Goal: Task Accomplishment & Management: Manage account settings

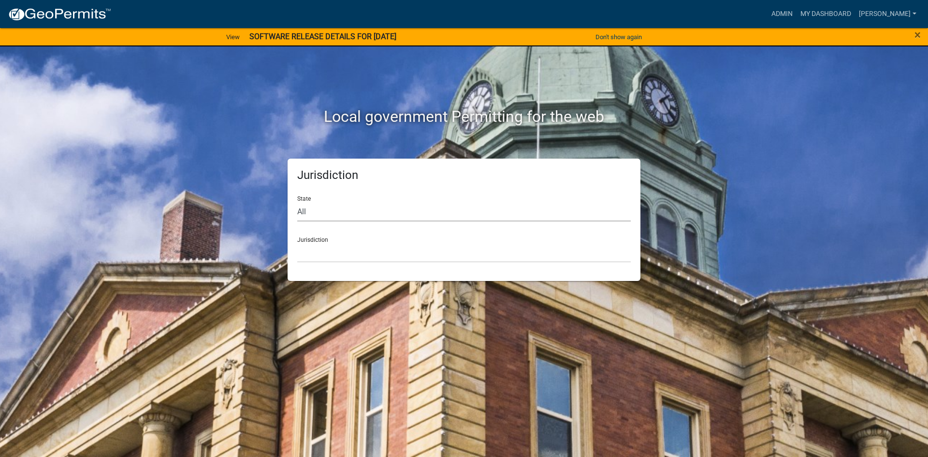
click at [311, 220] on select "All [US_STATE] [US_STATE] [US_STATE] [US_STATE] [US_STATE] [US_STATE] [US_STATE…" at bounding box center [463, 211] width 333 height 20
select select "[US_STATE]"
click at [297, 201] on select "All [US_STATE] [US_STATE] [US_STATE] [US_STATE] [US_STATE] [US_STATE] [US_STATE…" at bounding box center [463, 211] width 333 height 20
click at [314, 255] on select "[GEOGRAPHIC_DATA], [US_STATE] [GEOGRAPHIC_DATA], [US_STATE] [GEOGRAPHIC_DATA], …" at bounding box center [463, 253] width 333 height 20
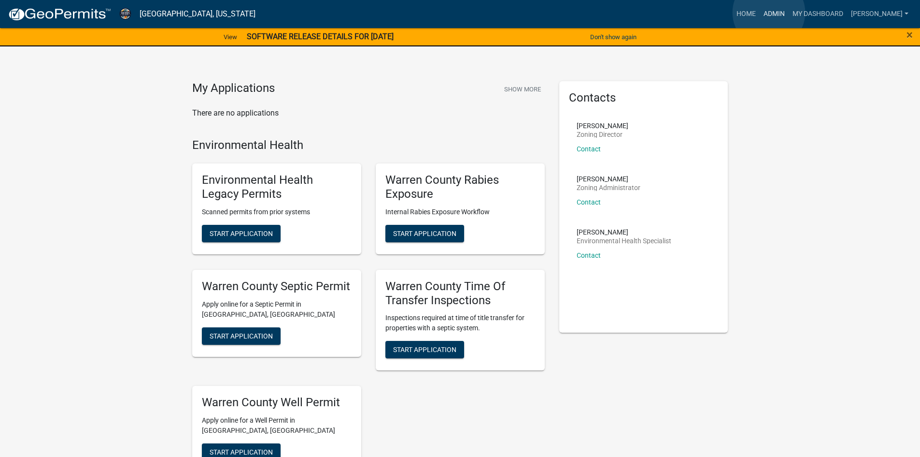
click at [769, 13] on link "Admin" at bounding box center [774, 14] width 29 height 18
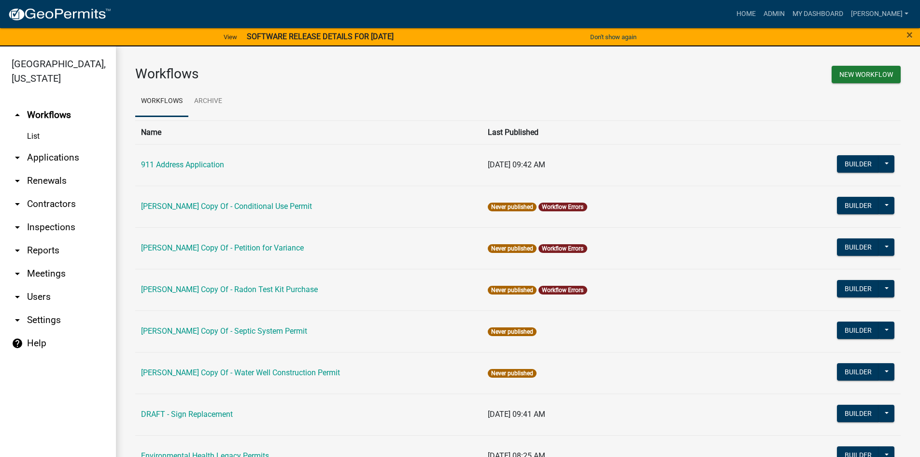
click at [16, 244] on icon "arrow_drop_down" at bounding box center [18, 250] width 12 height 12
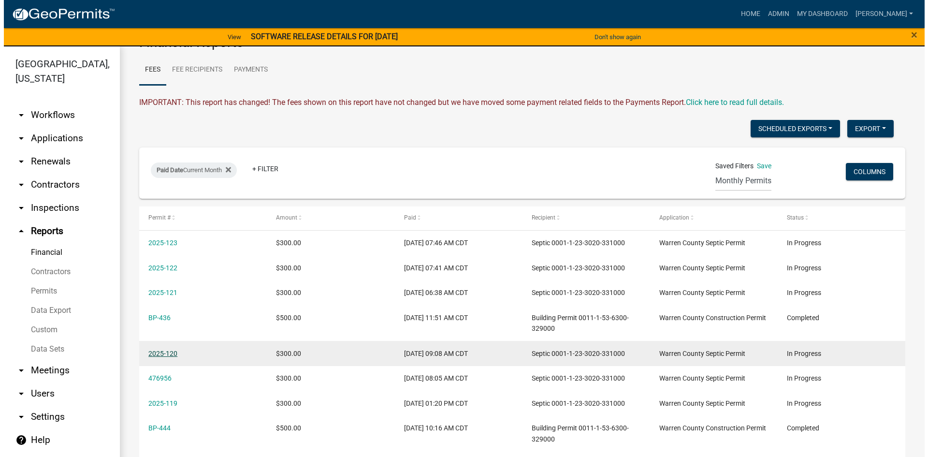
scroll to position [48, 0]
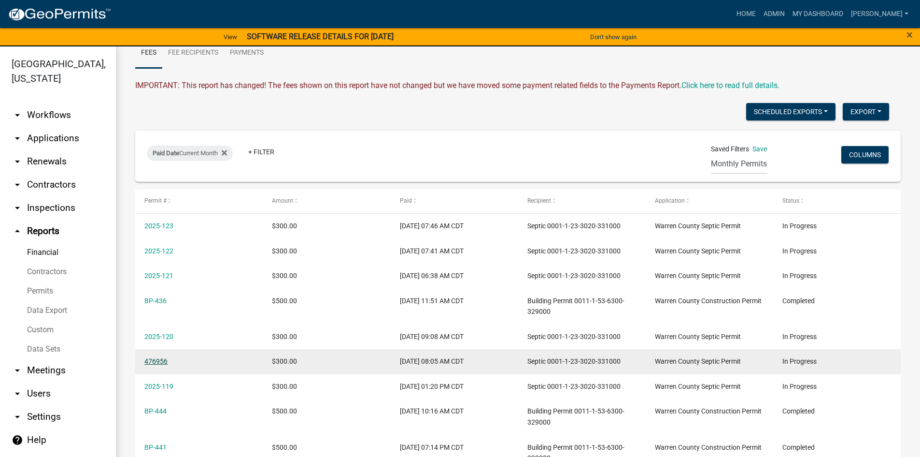
click at [154, 358] on link "476956" at bounding box center [155, 361] width 23 height 8
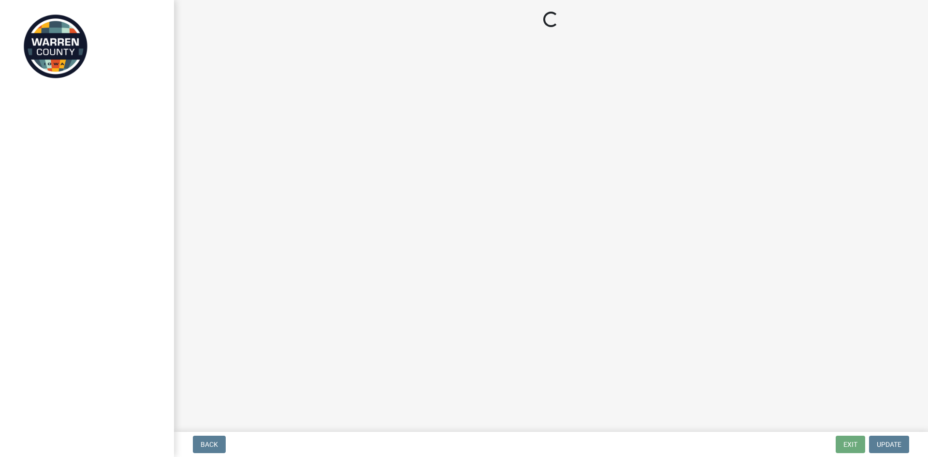
select select "745f0c93-fe7f-45fa-acff-5a7eccb4a6bc"
select select "d1e22d4f-68e7-4e9d-8701-604dd084f30f"
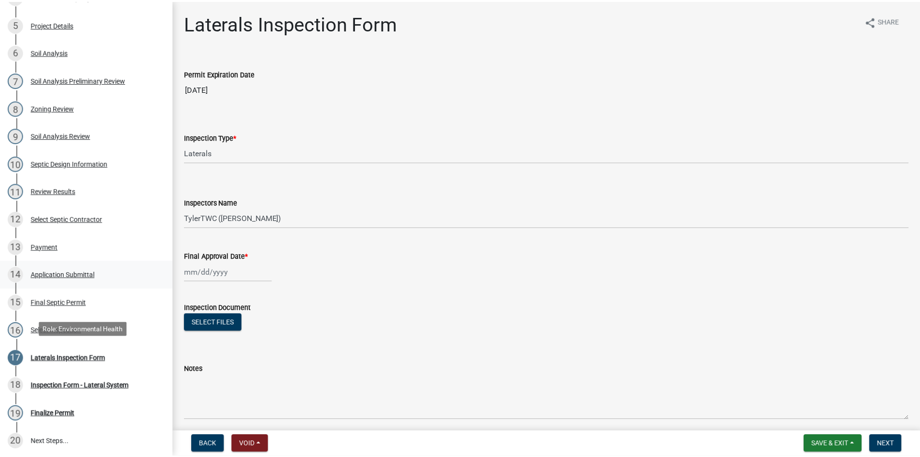
scroll to position [290, 0]
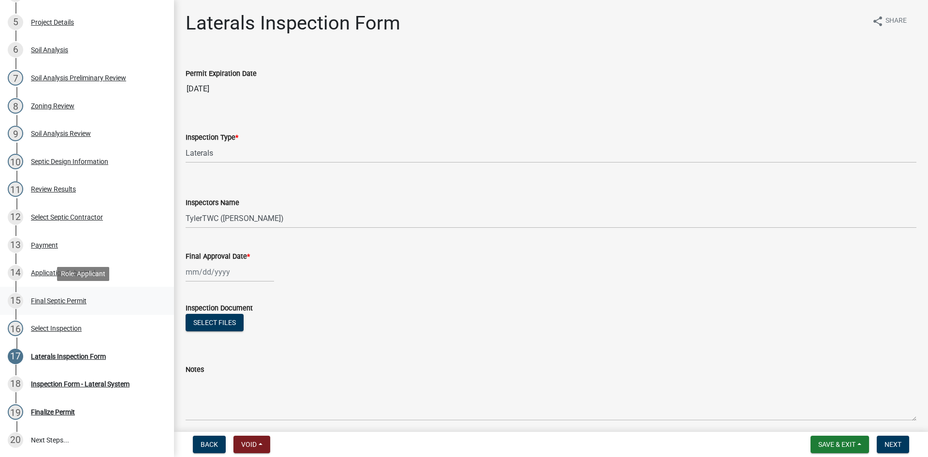
click at [46, 298] on div "Final Septic Permit" at bounding box center [59, 300] width 56 height 7
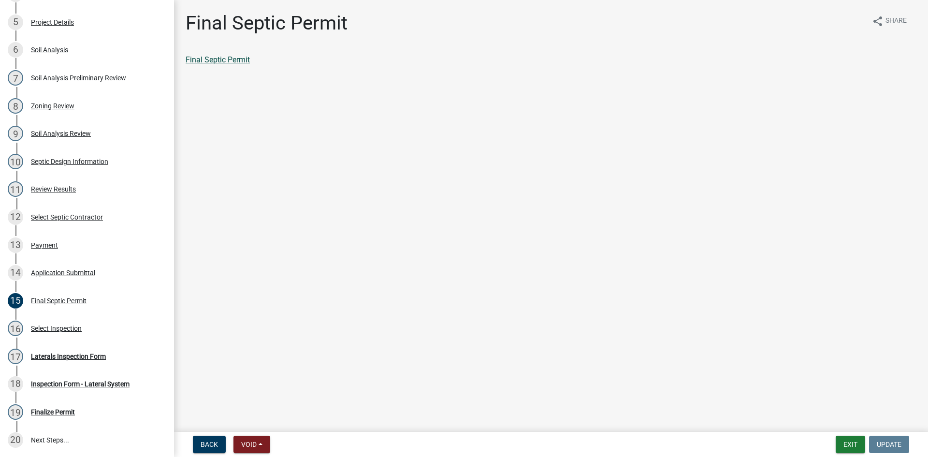
click at [228, 62] on link "Final Septic Permit" at bounding box center [218, 59] width 64 height 9
click at [48, 300] on div "Final Septic Permit" at bounding box center [59, 300] width 56 height 7
click at [225, 60] on link "Final Septic Permit" at bounding box center [218, 59] width 64 height 9
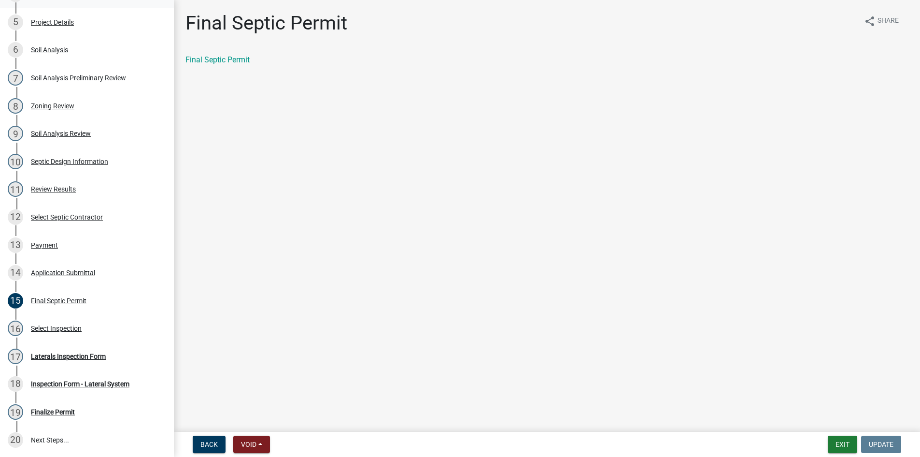
select select "0: null"
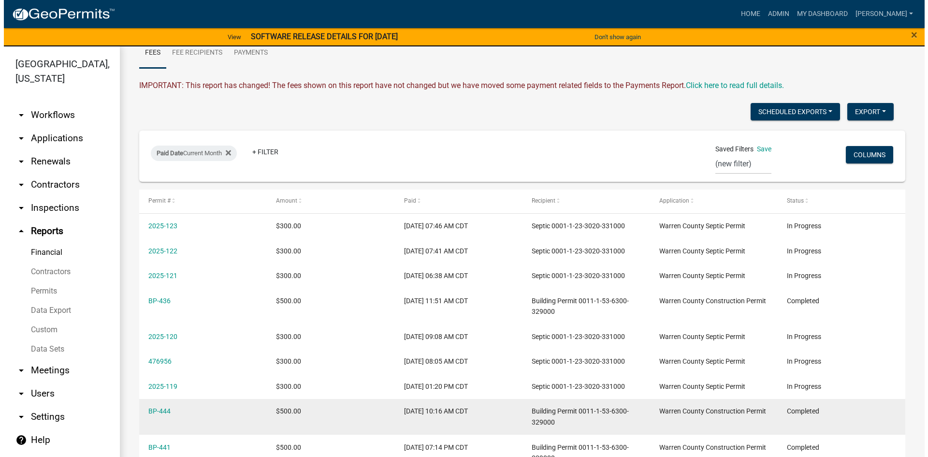
scroll to position [97, 0]
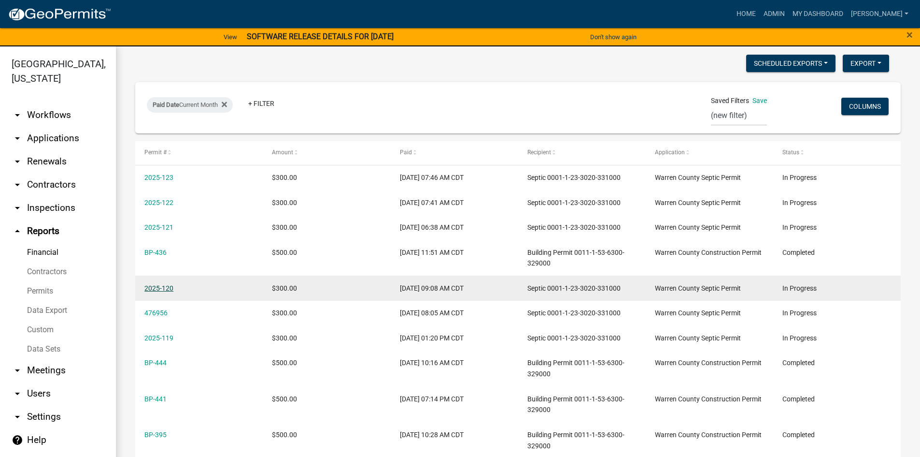
click at [160, 288] on link "2025-120" at bounding box center [158, 288] width 29 height 8
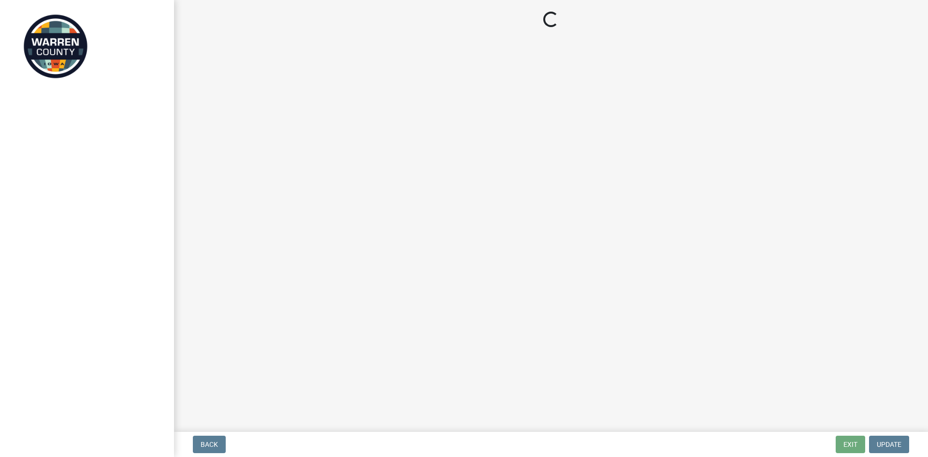
select select "712890e3-0e22-400e-a79f-3f3f8890de95"
select select "d1e22d4f-68e7-4e9d-8701-604dd084f30f"
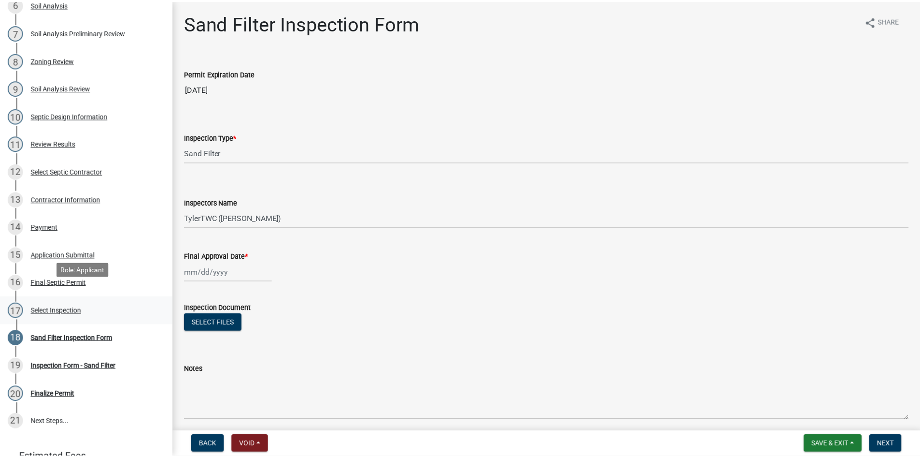
scroll to position [338, 0]
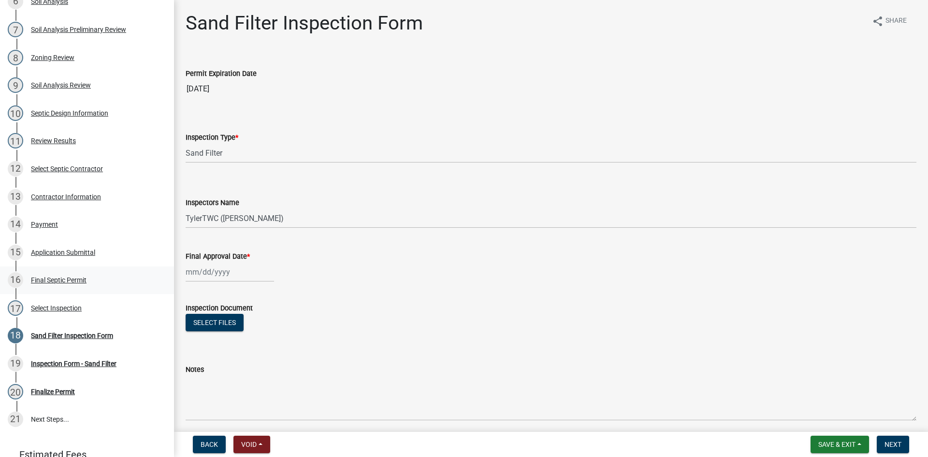
click at [50, 285] on div "16 Final Septic Permit" at bounding box center [83, 279] width 151 height 15
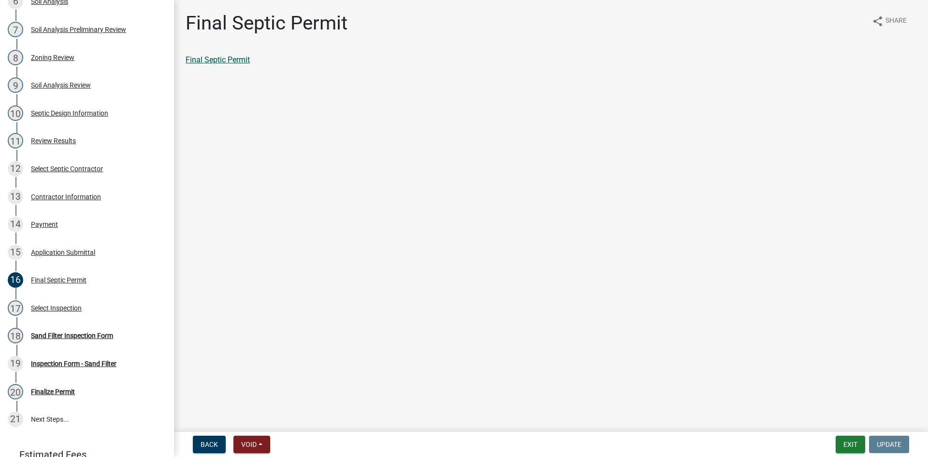
click at [216, 61] on link "Final Septic Permit" at bounding box center [218, 59] width 64 height 9
select select "0: null"
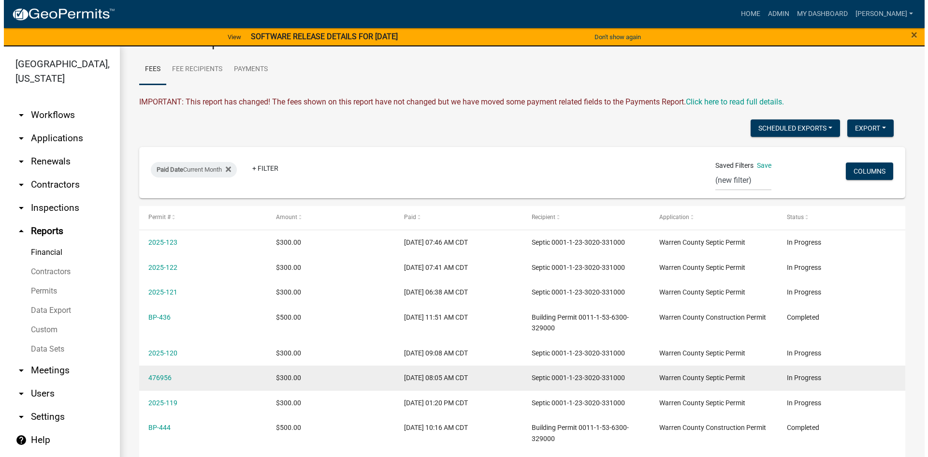
scroll to position [48, 0]
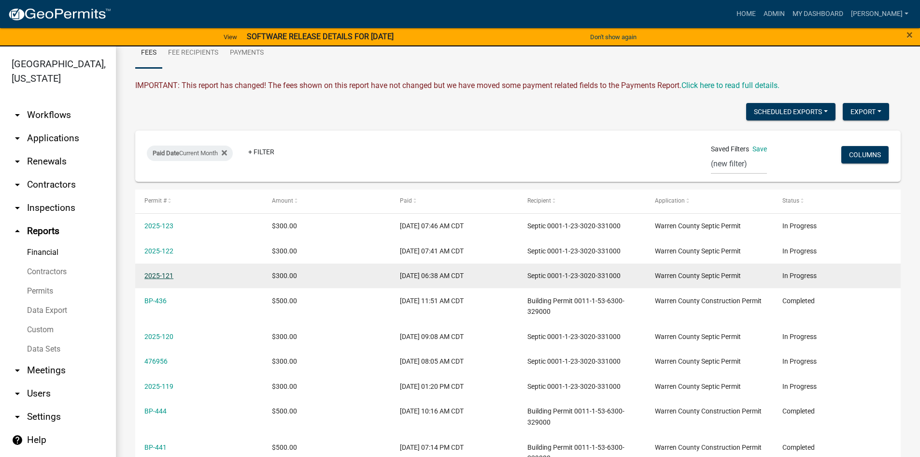
click at [168, 273] on link "2025-121" at bounding box center [158, 276] width 29 height 8
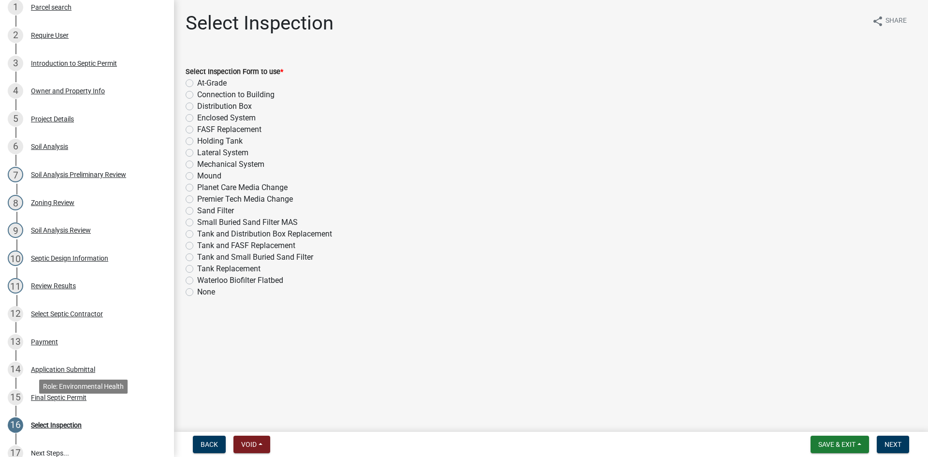
scroll to position [242, 0]
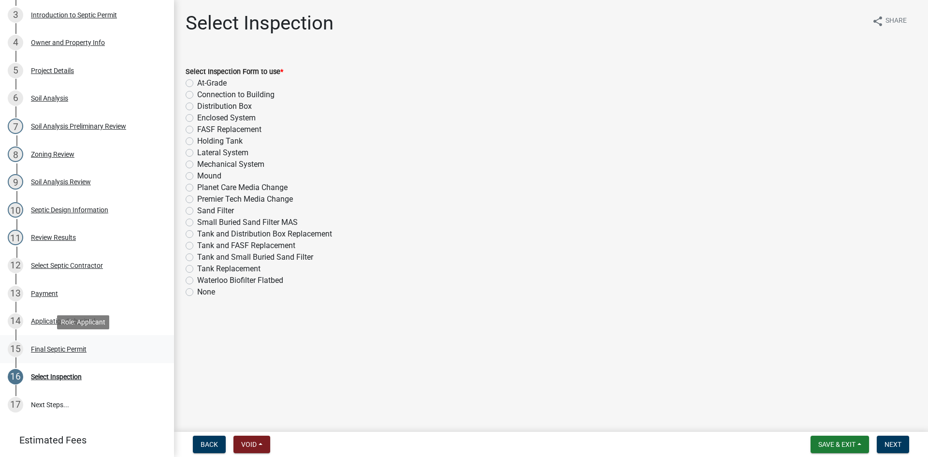
click at [47, 348] on div "Final Septic Permit" at bounding box center [59, 348] width 56 height 7
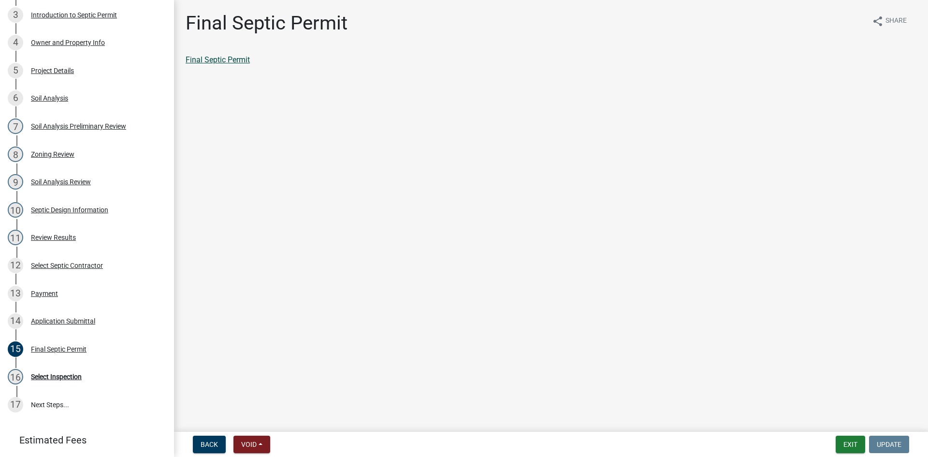
click at [212, 61] on link "Final Septic Permit" at bounding box center [218, 59] width 64 height 9
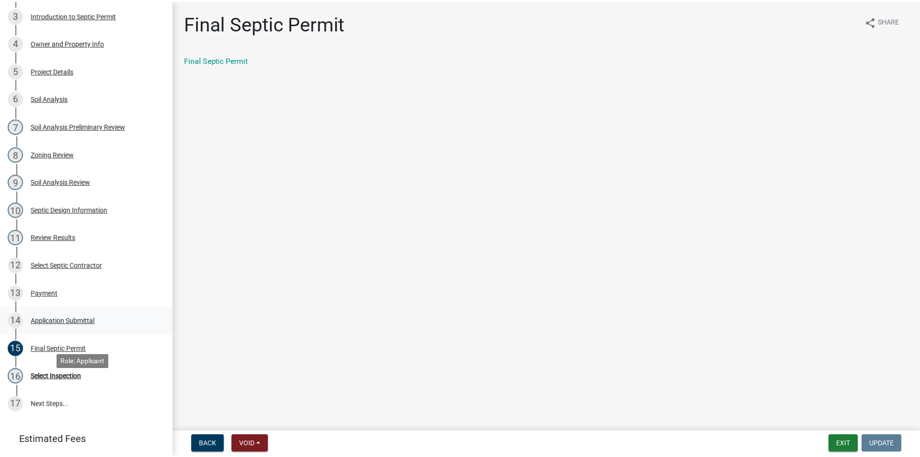
scroll to position [0, 0]
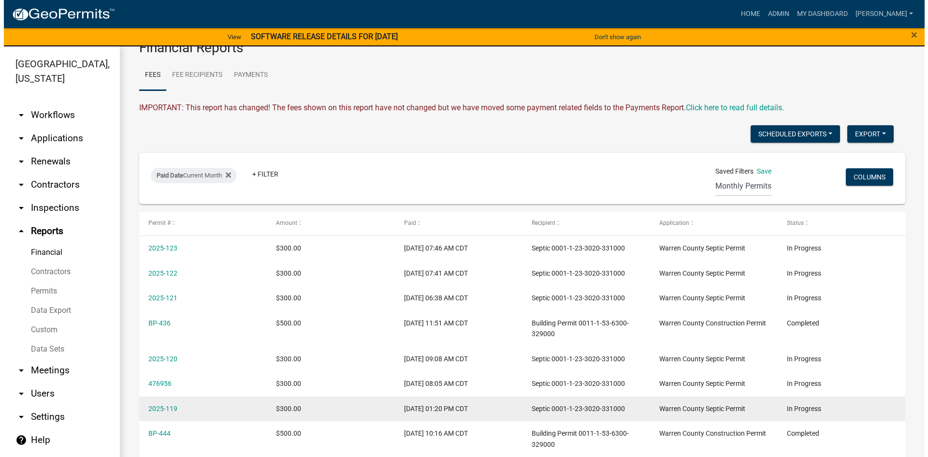
scroll to position [48, 0]
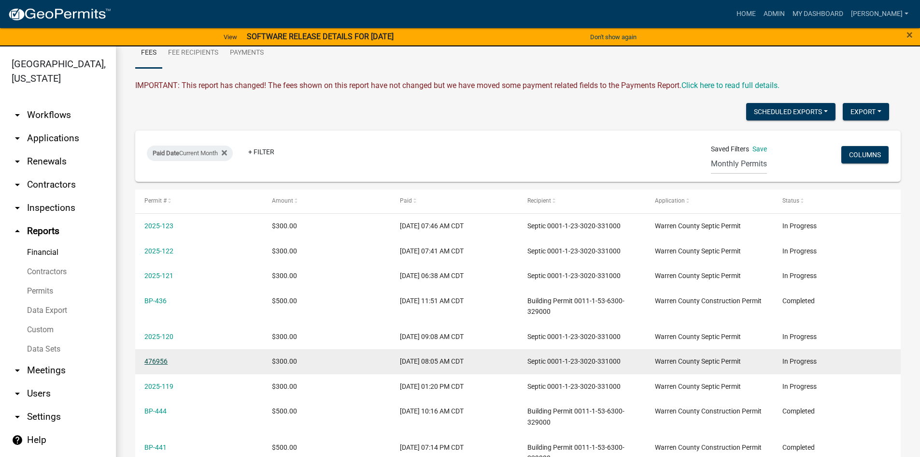
click at [154, 360] on link "476956" at bounding box center [155, 361] width 23 height 8
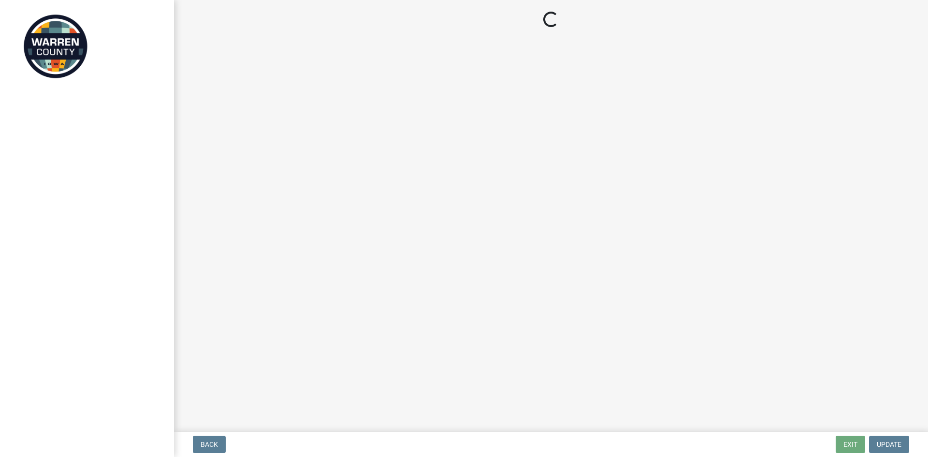
select select "745f0c93-fe7f-45fa-acff-5a7eccb4a6bc"
select select "d1e22d4f-68e7-4e9d-8701-604dd084f30f"
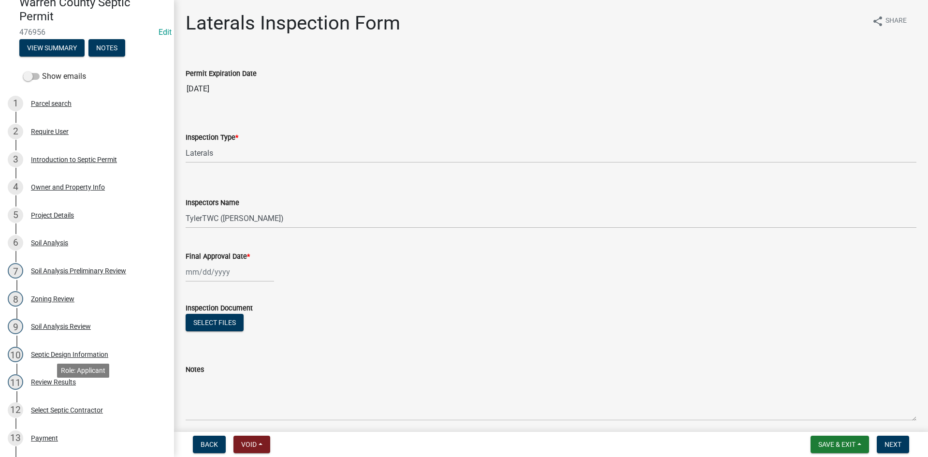
scroll to position [193, 0]
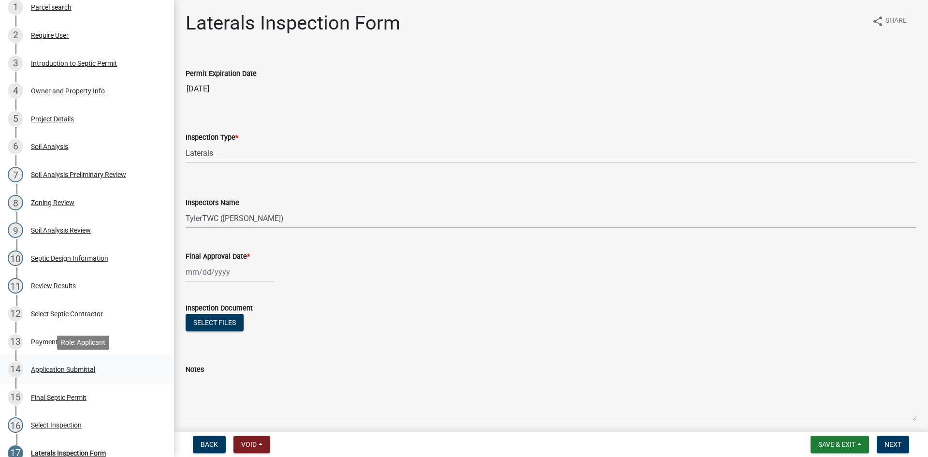
click at [43, 369] on div "Application Submittal" at bounding box center [63, 369] width 64 height 7
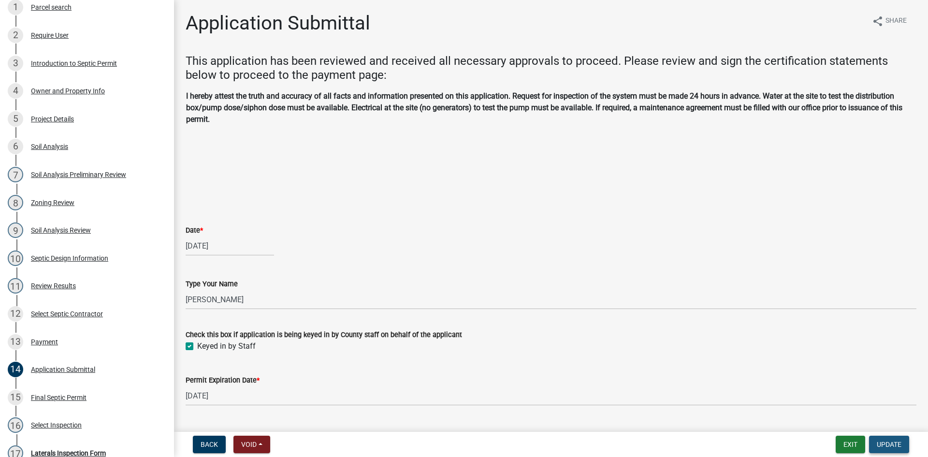
click at [880, 440] on span "Update" at bounding box center [888, 444] width 25 height 8
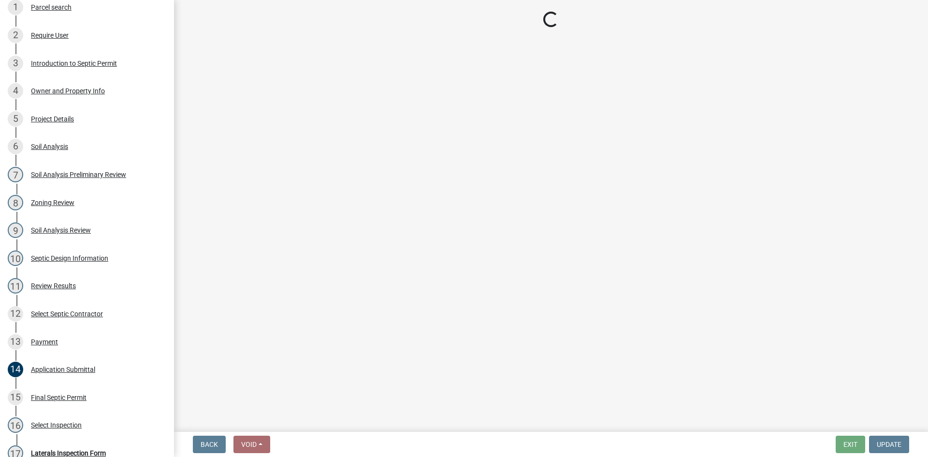
select select "745f0c93-fe7f-45fa-acff-5a7eccb4a6bc"
select select "d1e22d4f-68e7-4e9d-8701-604dd084f30f"
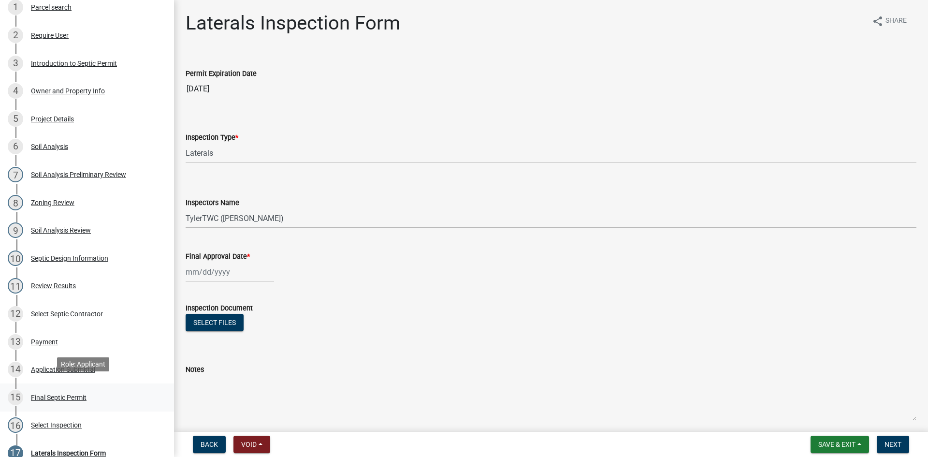
scroll to position [290, 0]
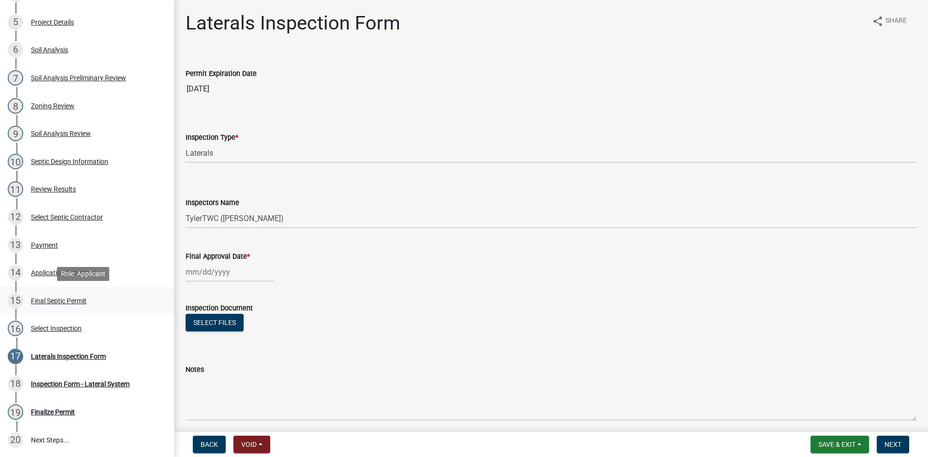
click at [58, 299] on div "Final Septic Permit" at bounding box center [59, 300] width 56 height 7
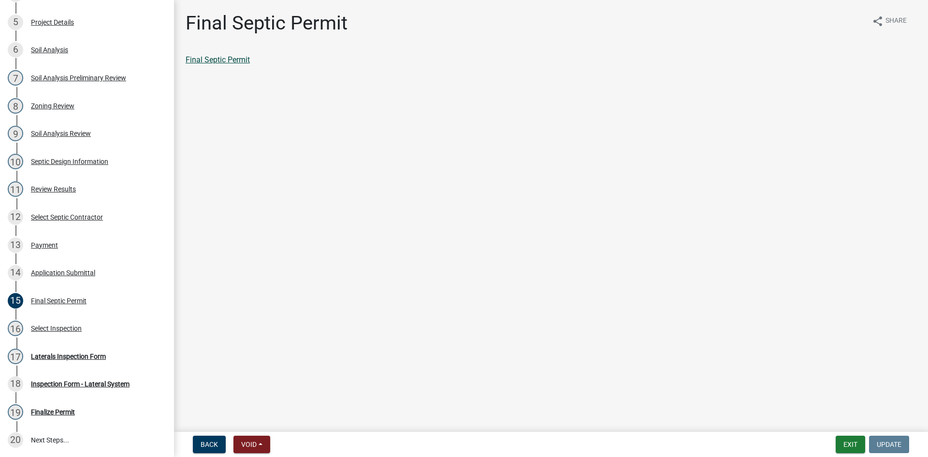
click at [231, 57] on link "Final Septic Permit" at bounding box center [218, 59] width 64 height 9
